Goal: Task Accomplishment & Management: Complete application form

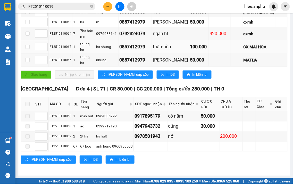
scroll to position [63, 0]
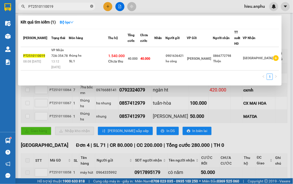
click at [92, 6] on icon "close-circle" at bounding box center [91, 6] width 3 height 3
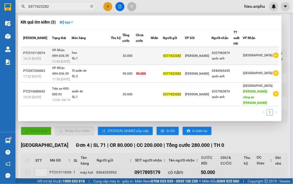
type input "0377423282"
click at [234, 56] on div "quốc anh" at bounding box center [223, 58] width 22 height 5
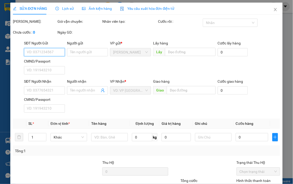
type input "0377423282"
type input "0327983879"
type input "quốc anh"
type input "30.000"
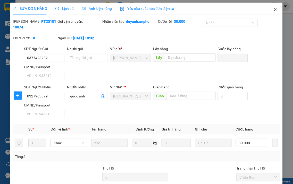
click at [274, 9] on icon "close" at bounding box center [275, 9] width 3 height 3
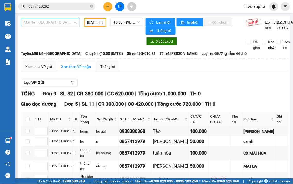
click at [72, 22] on span "Mũi Né - [GEOGRAPHIC_DATA]" at bounding box center [50, 22] width 53 height 8
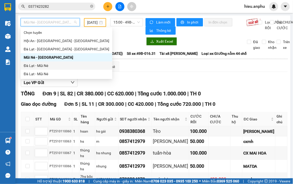
click at [32, 64] on div "Đà Lạt - Mũi Né" at bounding box center [67, 66] width 86 height 6
type input "[DATE]"
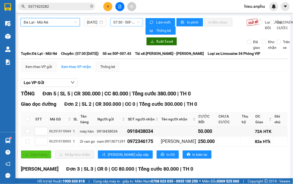
click at [121, 25] on span "07:30 - 50F-007.43" at bounding box center [126, 22] width 27 height 8
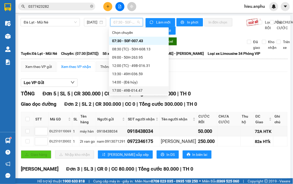
click at [133, 91] on div "17:00 - 49B-014.47" at bounding box center [139, 90] width 54 height 6
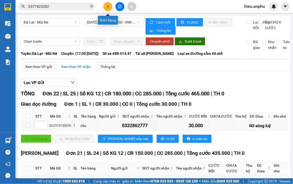
click at [107, 5] on icon "plus" at bounding box center [108, 7] width 4 height 4
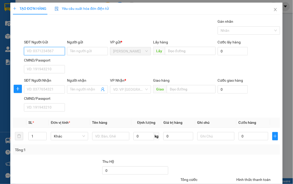
click at [43, 51] on input "SĐT Người Gửi" at bounding box center [44, 51] width 41 height 8
type input "0973890051"
click at [33, 88] on input "SĐT Người Nhận" at bounding box center [44, 89] width 41 height 8
drag, startPoint x: 50, startPoint y: 50, endPoint x: 25, endPoint y: 50, distance: 25.5
click at [25, 50] on input "0973890051" at bounding box center [44, 51] width 41 height 8
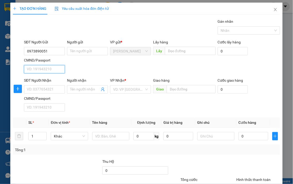
click at [35, 71] on input "CMND/Passport" at bounding box center [44, 69] width 41 height 8
click at [40, 87] on input "SĐT Người Nhận" at bounding box center [44, 89] width 41 height 8
paste input "0973890051"
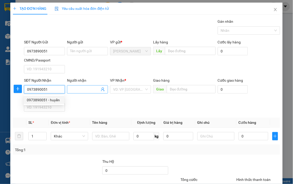
type input "0973890051"
click at [80, 90] on input "Người nhận" at bounding box center [85, 89] width 30 height 6
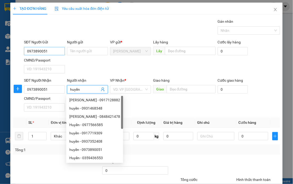
type input "huyền"
click at [46, 52] on input "0973890051" at bounding box center [44, 51] width 41 height 8
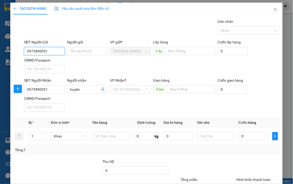
drag, startPoint x: 54, startPoint y: 53, endPoint x: 22, endPoint y: 51, distance: 32.8
click at [22, 51] on div "SĐT Người Gửi 0973890051 0973890051 Người gửi Tên người gửi VP gửi * [PERSON_NA…" at bounding box center [146, 57] width 269 height 36
click at [56, 62] on div "0838083968 - [PERSON_NAME]" at bounding box center [52, 62] width 51 height 6
type input "0838083968"
type input "anh hồng"
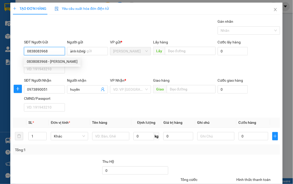
type input "700.000"
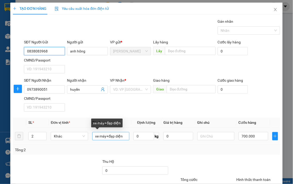
type input "0838083968"
drag, startPoint x: 108, startPoint y: 137, endPoint x: 90, endPoint y: 137, distance: 17.3
click at [90, 137] on td "xe máy+đạp diện" at bounding box center [110, 135] width 41 height 17
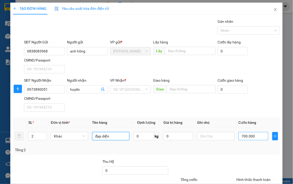
type input "đạp diện"
type input "2"
type input "20"
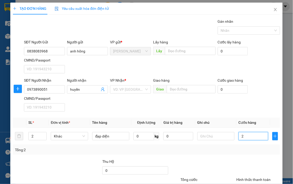
type input "20"
type input "200"
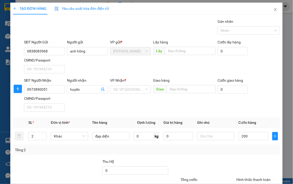
type input "200.000"
drag, startPoint x: 132, startPoint y: 111, endPoint x: 127, endPoint y: 98, distance: 14.3
click at [132, 110] on div "SĐT Người Nhận 0973890051 Người nhận huyền VP Nhận * VD: VP Sài Gòn Giao hàng G…" at bounding box center [152, 95] width 258 height 36
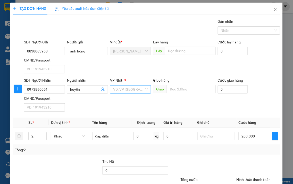
click at [126, 90] on input "search" at bounding box center [128, 89] width 31 height 8
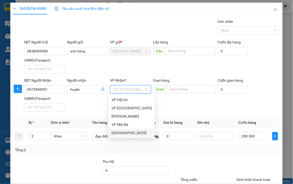
click at [125, 130] on div "[GEOGRAPHIC_DATA]" at bounding box center [132, 133] width 40 height 6
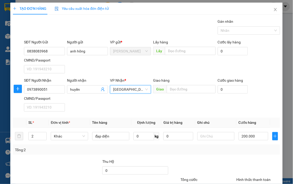
scroll to position [43, 0]
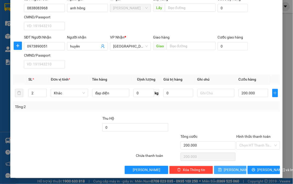
click at [231, 169] on span "[PERSON_NAME]" at bounding box center [238, 170] width 28 height 6
type input "0"
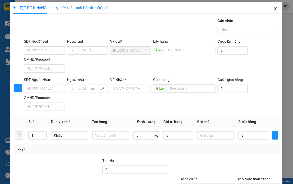
scroll to position [0, 0]
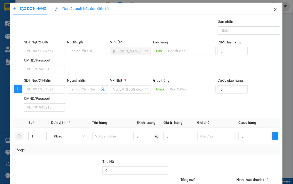
drag, startPoint x: 271, startPoint y: 8, endPoint x: 233, endPoint y: 10, distance: 38.7
click at [274, 8] on icon "close" at bounding box center [276, 9] width 4 height 4
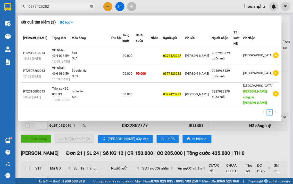
click at [91, 6] on icon "close-circle" at bounding box center [91, 6] width 3 height 3
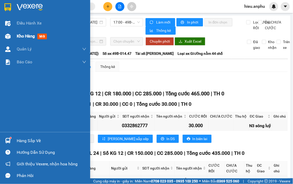
click at [24, 34] on span "Kho hàng" at bounding box center [26, 36] width 18 height 5
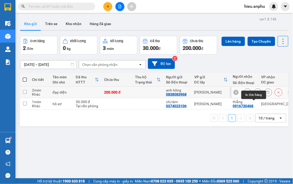
click at [256, 94] on icon at bounding box center [258, 92] width 4 height 4
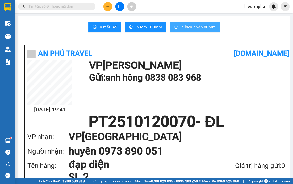
click at [197, 27] on span "In biên nhận 80mm" at bounding box center [199, 27] width 36 height 6
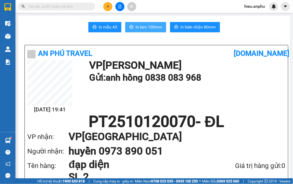
click at [145, 28] on span "In tem 100mm" at bounding box center [149, 27] width 27 height 6
